Goal: Find specific page/section: Find specific page/section

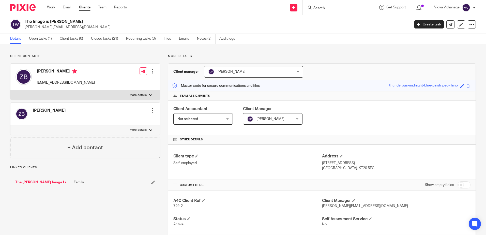
drag, startPoint x: 51, startPoint y: 11, endPoint x: 85, endPoint y: 6, distance: 34.4
click at [51, 10] on div "Work Email Clients Team Reports Work Email Clients Team Reports Settings" at bounding box center [88, 7] width 92 height 15
click at [50, 5] on link "Work" at bounding box center [51, 7] width 8 height 5
click at [50, 6] on link "Work" at bounding box center [51, 7] width 8 height 5
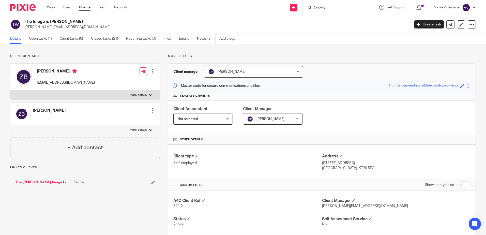
click at [50, 6] on link "Work" at bounding box center [51, 7] width 8 height 5
click at [50, 8] on link "Work" at bounding box center [51, 7] width 8 height 5
